Goal: Information Seeking & Learning: Learn about a topic

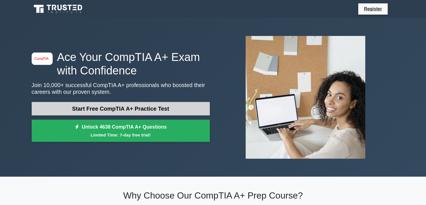
click at [127, 110] on link "Start Free CompTIA A+ Practice Test" at bounding box center [121, 108] width 178 height 13
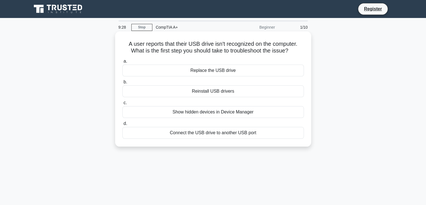
click at [199, 135] on div "Connect the USB drive to another USB port" at bounding box center [213, 133] width 182 height 12
click at [122, 125] on input "d. Connect the USB drive to another USB port" at bounding box center [122, 124] width 0 height 4
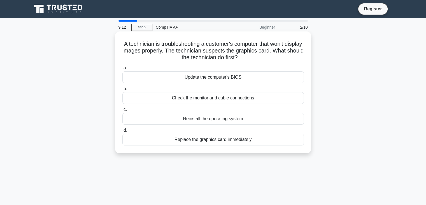
click at [223, 99] on div "Check the monitor and cable connections" at bounding box center [213, 98] width 182 height 12
click at [122, 91] on input "b. Check the monitor and cable connections" at bounding box center [122, 89] width 0 height 4
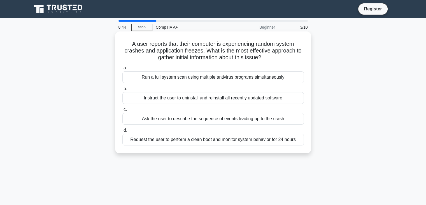
click at [280, 119] on div "Ask the user to describe the sequence of events leading up to the crash" at bounding box center [213, 119] width 182 height 12
click at [122, 111] on input "c. Ask the user to describe the sequence of events leading up to the crash" at bounding box center [122, 110] width 0 height 4
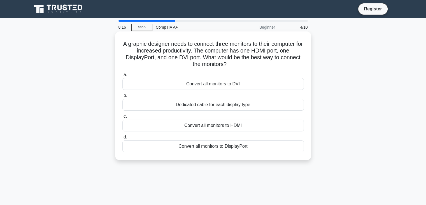
click at [279, 109] on div "Dedicated cable for each display type" at bounding box center [213, 105] width 182 height 12
click at [122, 97] on input "b. Dedicated cable for each display type" at bounding box center [122, 96] width 0 height 4
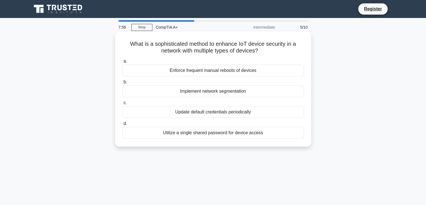
click at [286, 92] on div "Implement network segmentation" at bounding box center [213, 91] width 182 height 12
click at [122, 84] on input "b. Implement network segmentation" at bounding box center [122, 82] width 0 height 4
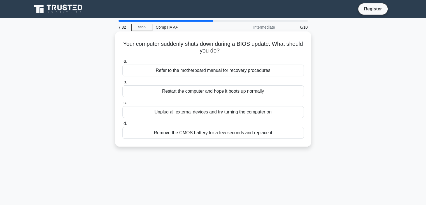
click at [292, 93] on div "Restart the computer and hope it boots up normally" at bounding box center [213, 91] width 182 height 12
click at [122, 84] on input "b. Restart the computer and hope it boots up normally" at bounding box center [122, 82] width 0 height 4
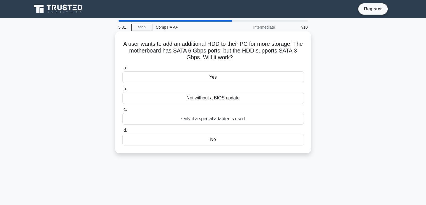
click at [222, 139] on div "No" at bounding box center [213, 139] width 182 height 12
click at [122, 132] on input "d. No" at bounding box center [122, 130] width 0 height 4
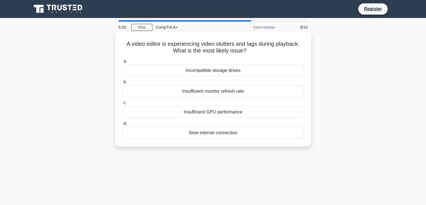
click at [235, 114] on div "Insufficient GPU performance" at bounding box center [213, 112] width 182 height 12
click at [122, 105] on input "c. Insufficient GPU performance" at bounding box center [122, 103] width 0 height 4
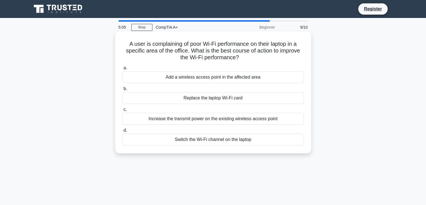
click at [255, 78] on div "Add a wireless access point in the affected area" at bounding box center [213, 77] width 182 height 12
click at [122, 70] on input "a. Add a wireless access point in the affected area" at bounding box center [122, 68] width 0 height 4
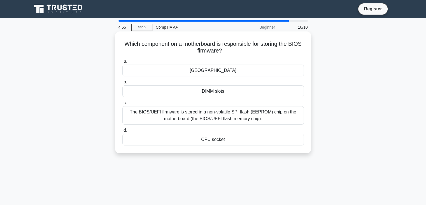
click at [231, 111] on div "The BIOS/UEFI firmware is stored in a non-volatile SPI flash (EEPROM) chip on t…" at bounding box center [213, 115] width 182 height 19
click at [122, 105] on input "c. The BIOS/UEFI firmware is stored in a non-volatile SPI flash (EEPROM) chip o…" at bounding box center [122, 103] width 0 height 4
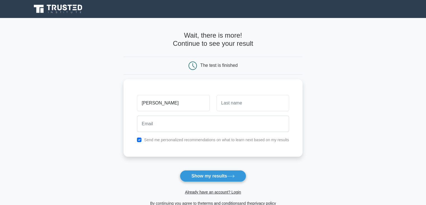
type input "Cloyd"
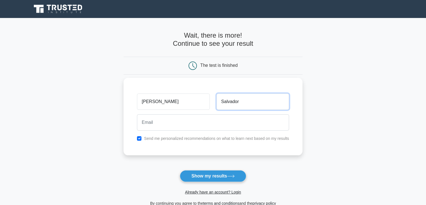
type input "Salvador"
click at [164, 107] on input "Cloyd" at bounding box center [173, 101] width 73 height 16
type input "[PERSON_NAME]"
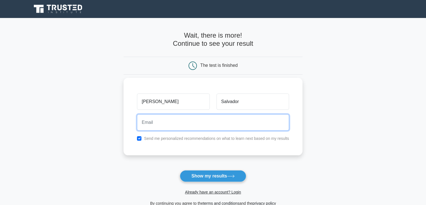
click at [174, 121] on input "email" at bounding box center [213, 122] width 152 height 16
type input "cloydandrei22@gmail.com"
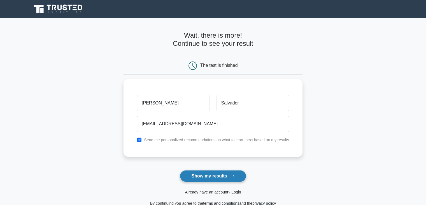
click at [205, 172] on button "Show my results" at bounding box center [213, 176] width 66 height 12
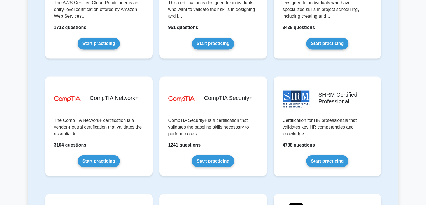
scroll to position [1012, 0]
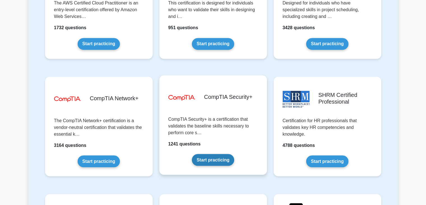
click at [202, 154] on link "Start practicing" at bounding box center [213, 160] width 42 height 12
